Goal: Book appointment/travel/reservation

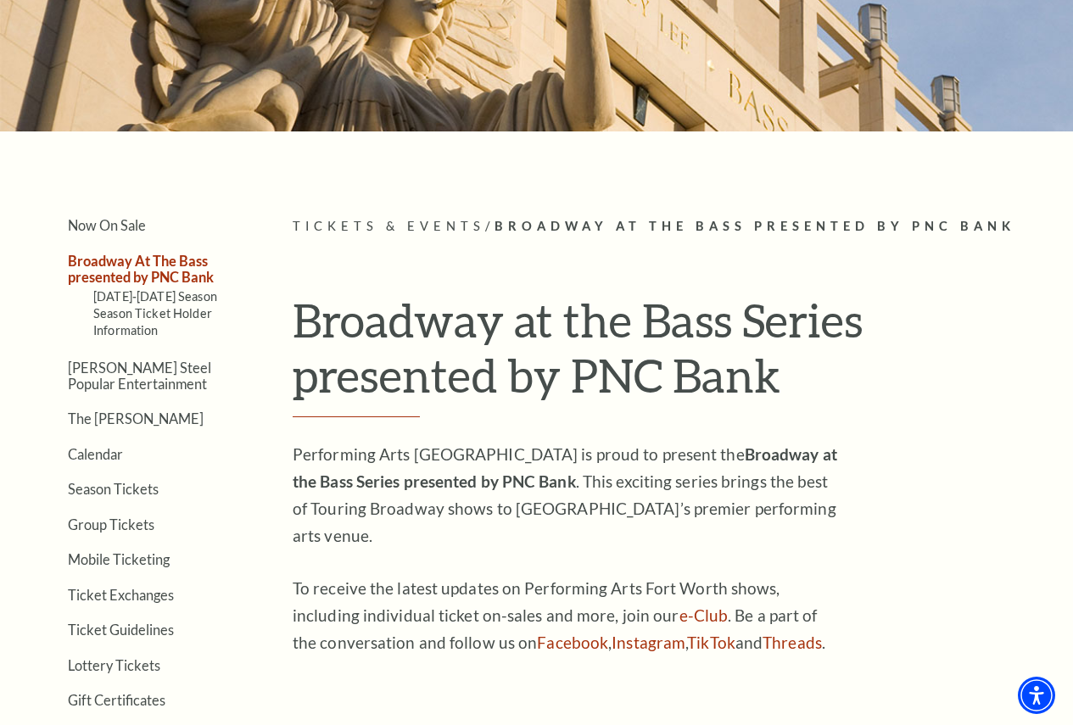
scroll to position [254, 0]
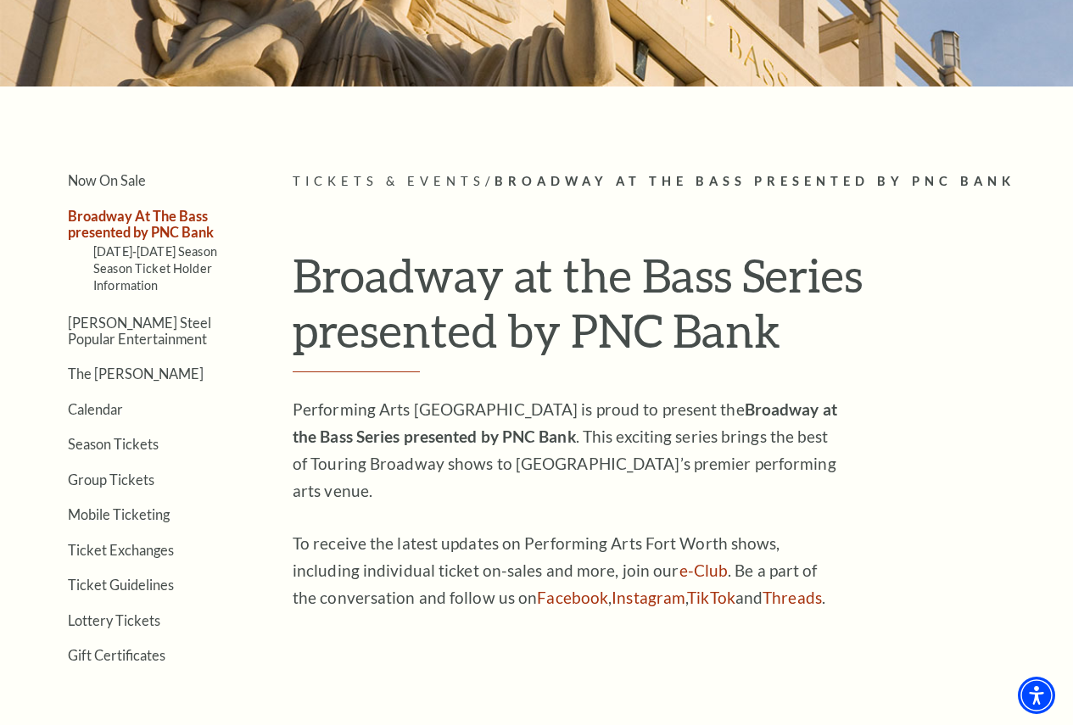
click at [138, 224] on link "Broadway At The Bass presented by PNC Bank" at bounding box center [141, 224] width 146 height 32
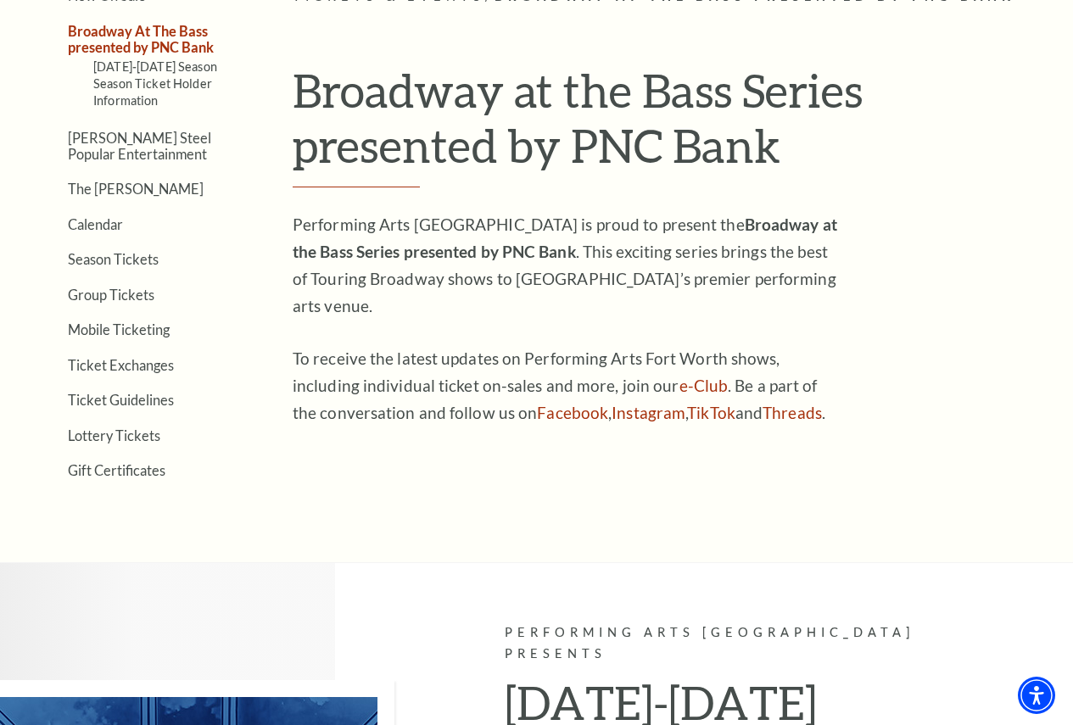
scroll to position [424, 0]
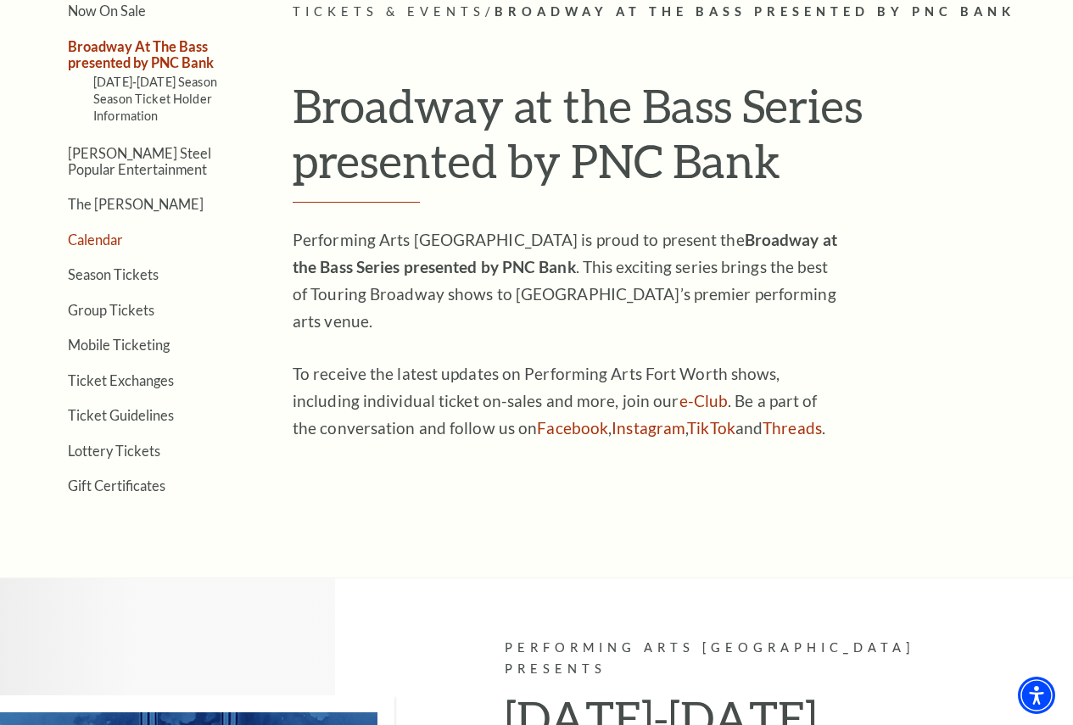
click at [108, 243] on link "Calendar" at bounding box center [95, 240] width 55 height 16
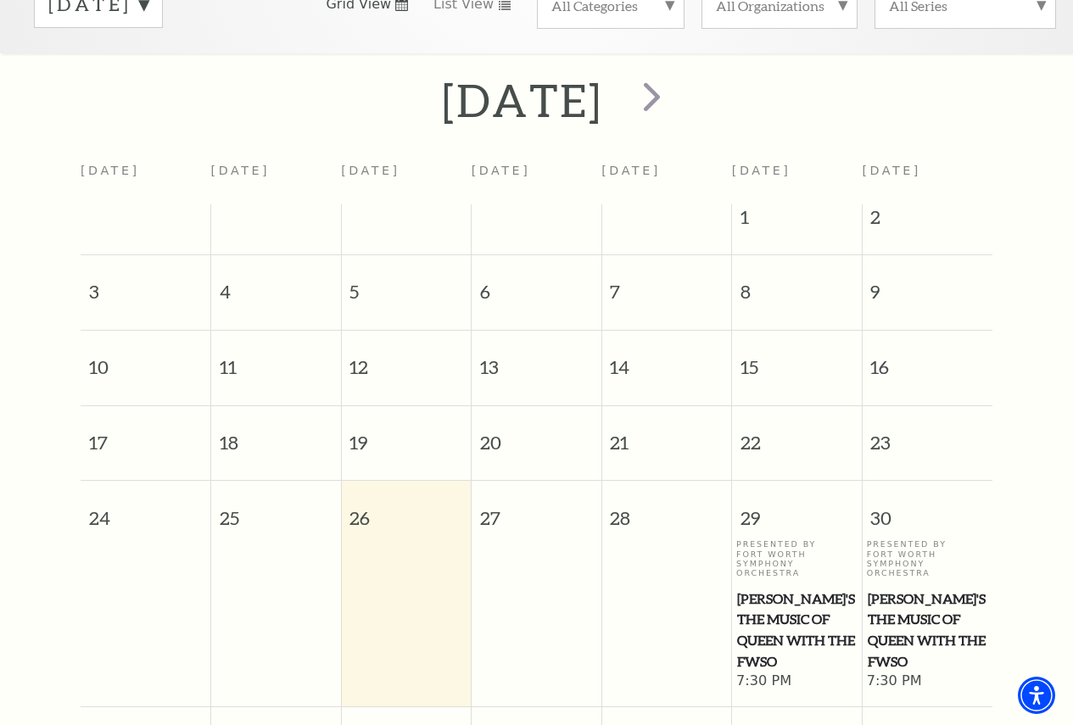
scroll to position [320, 0]
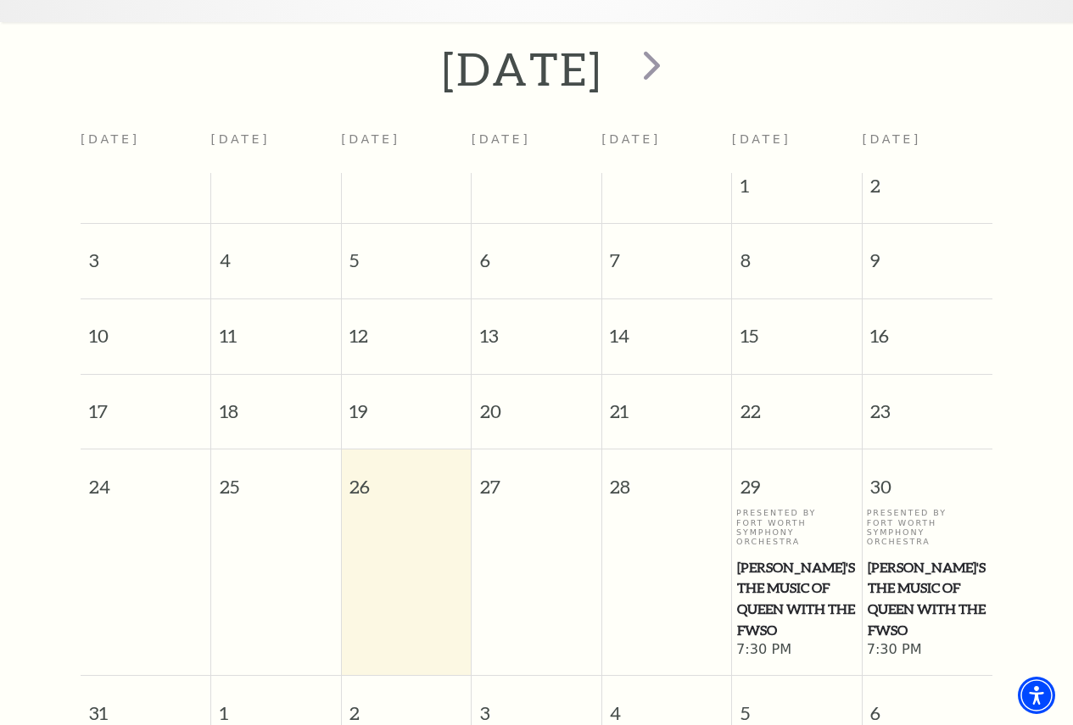
drag, startPoint x: 785, startPoint y: 573, endPoint x: 752, endPoint y: 584, distance: 34.9
click at [752, 584] on span "[PERSON_NAME]'s The Music of Queen with the FWSO" at bounding box center [797, 599] width 120 height 84
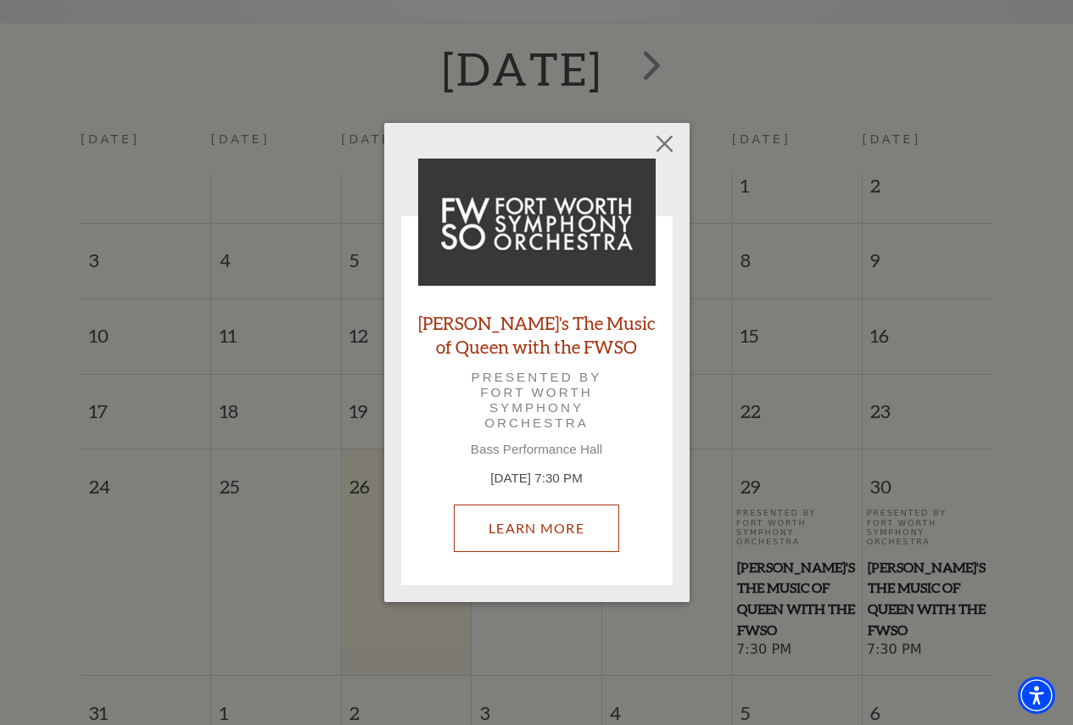
click at [541, 523] on link "Learn More" at bounding box center [536, 529] width 165 height 48
